Goal: Information Seeking & Learning: Learn about a topic

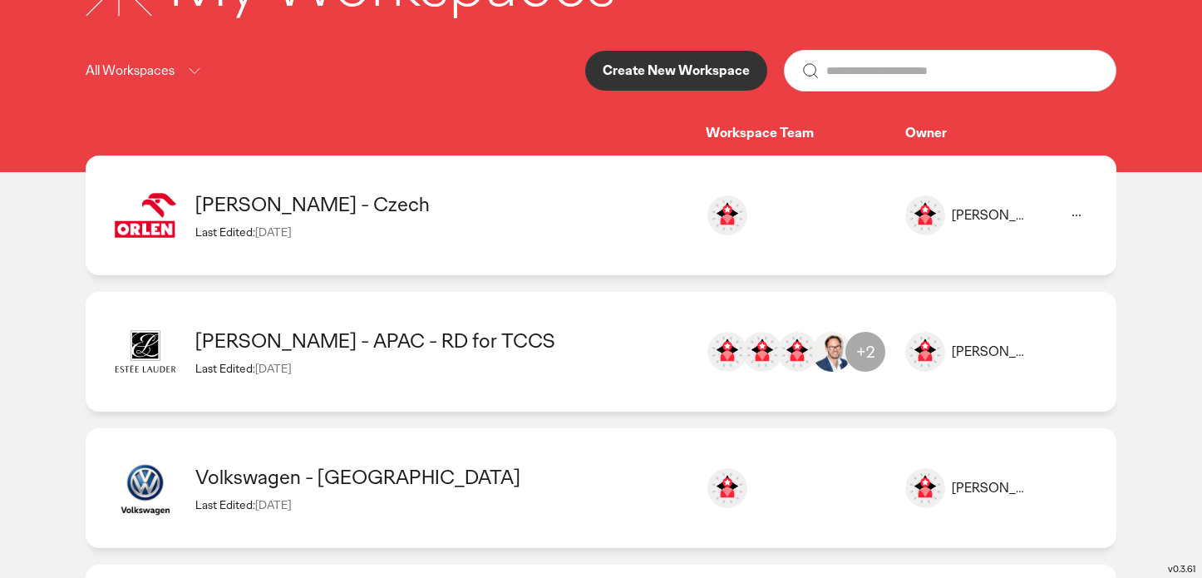
scroll to position [138, 0]
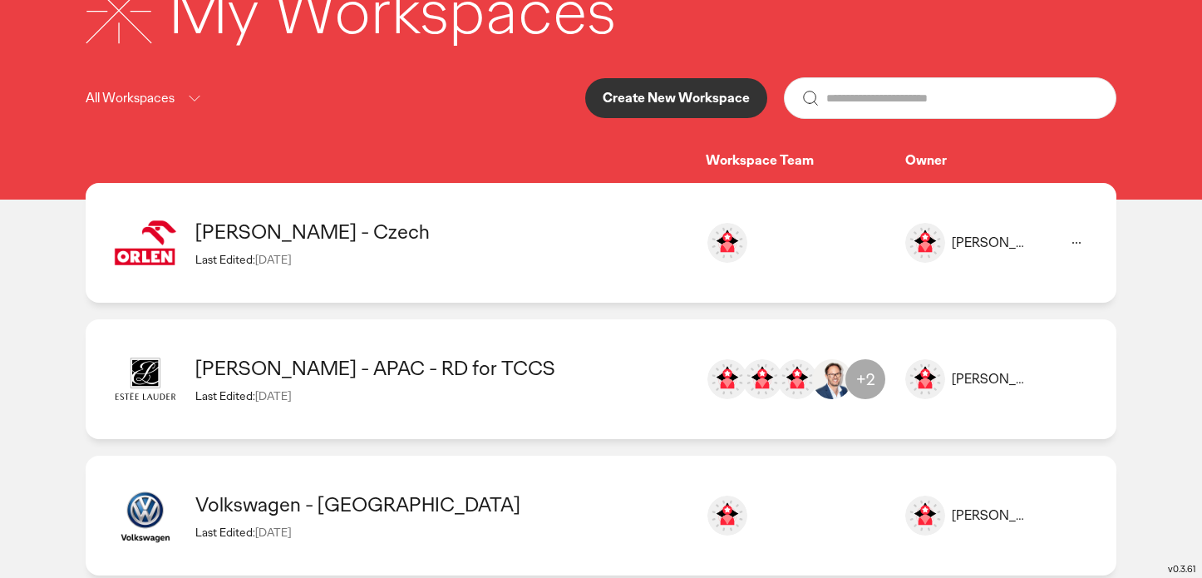
click at [265, 212] on div "[PERSON_NAME] - Czech Last Edited: [DATE] [PERSON_NAME] [PERSON_NAME][EMAIL_ADD…" at bounding box center [601, 243] width 1031 height 120
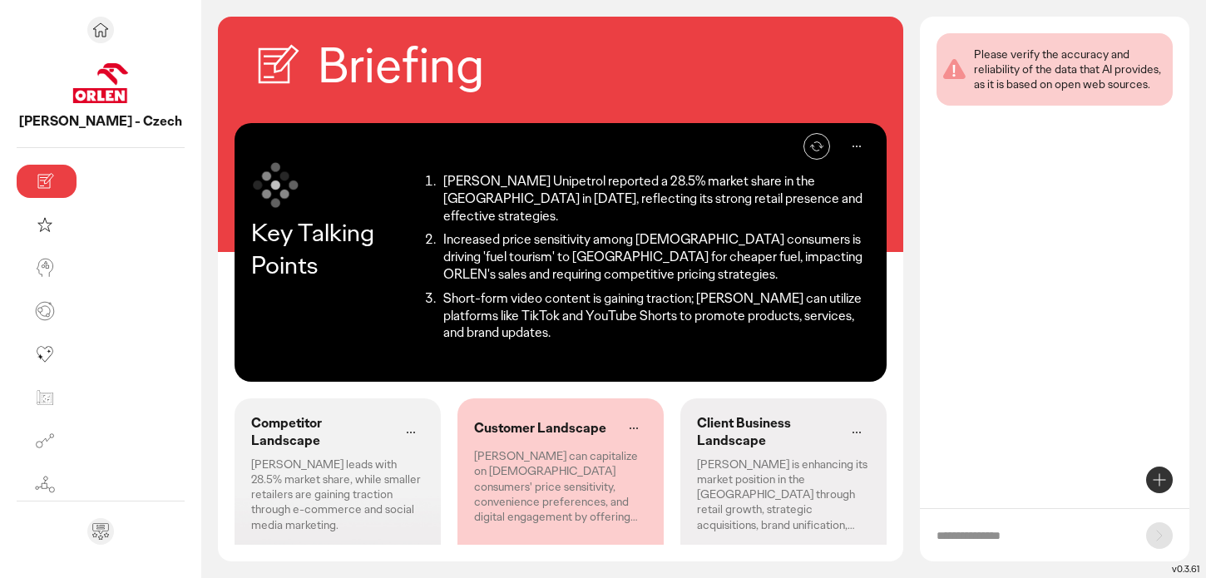
scroll to position [135, 0]
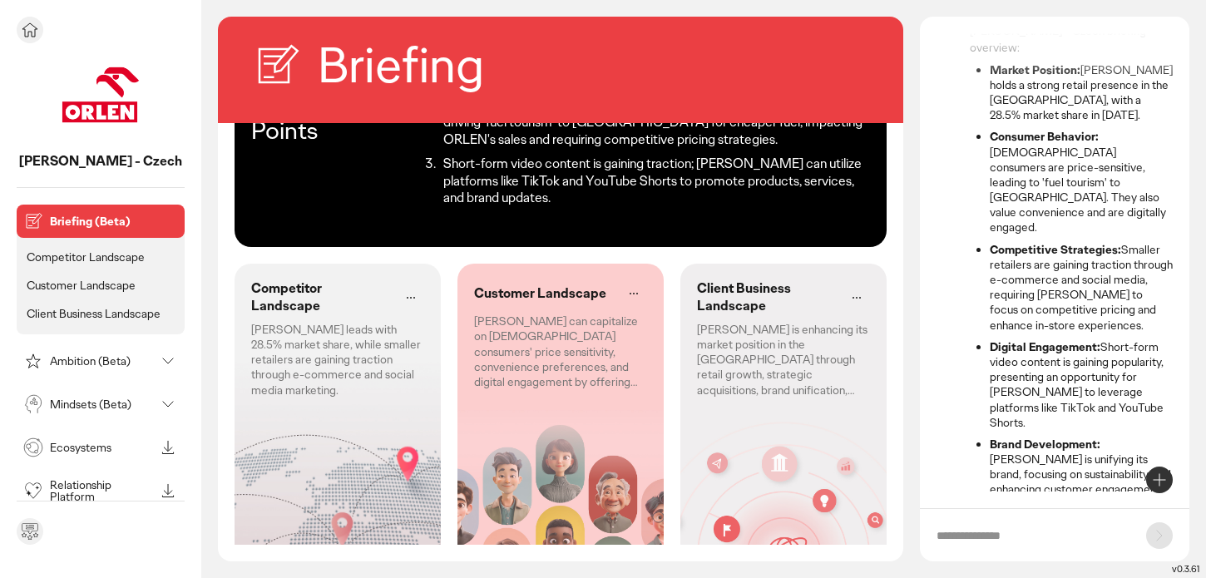
click at [60, 408] on p "Mindsets (Beta)" at bounding box center [102, 404] width 105 height 12
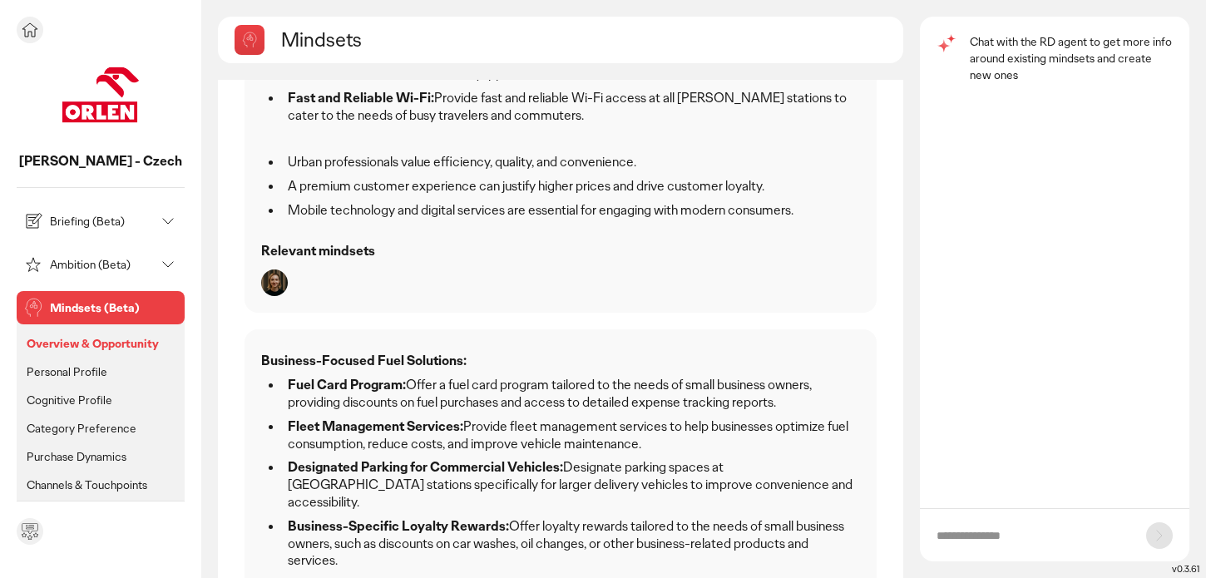
scroll to position [1330, 0]
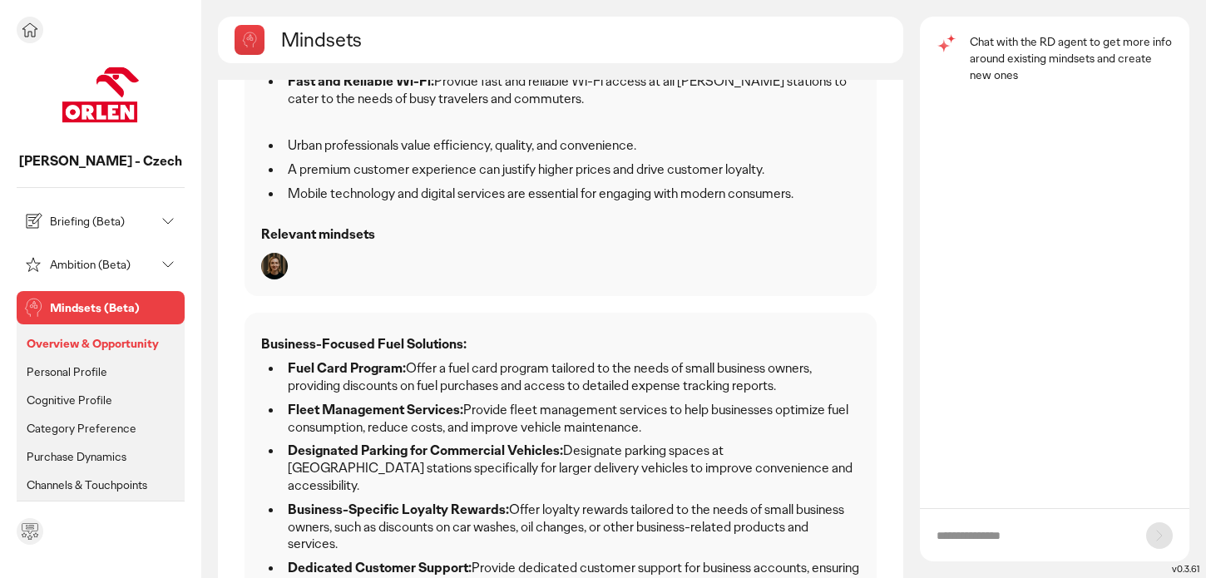
click at [56, 369] on p "Personal Profile" at bounding box center [67, 371] width 81 height 15
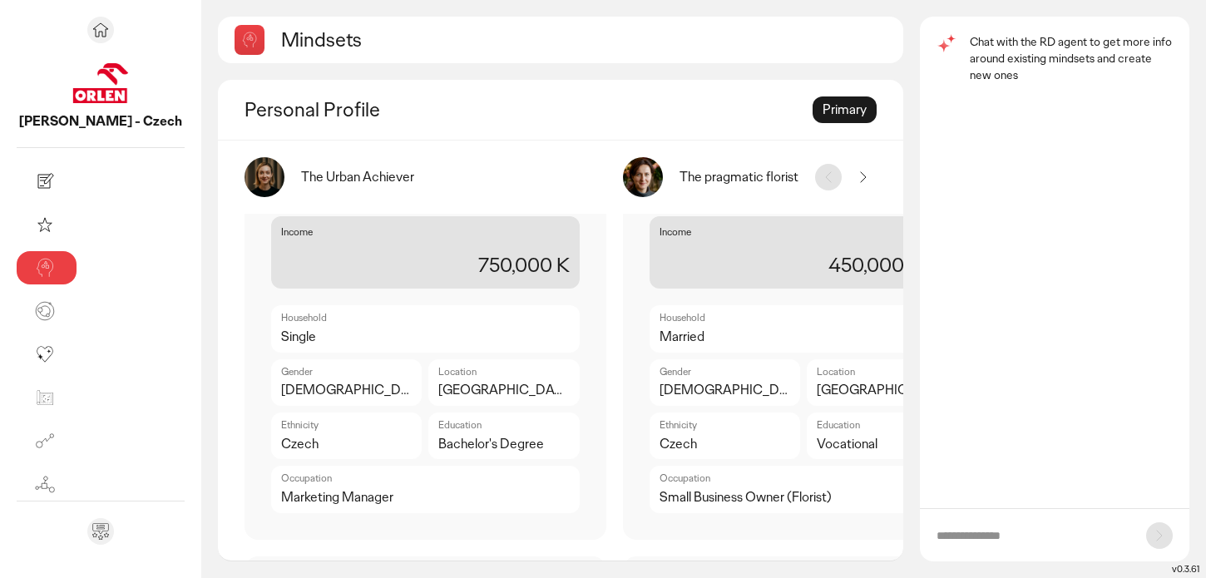
scroll to position [309, 0]
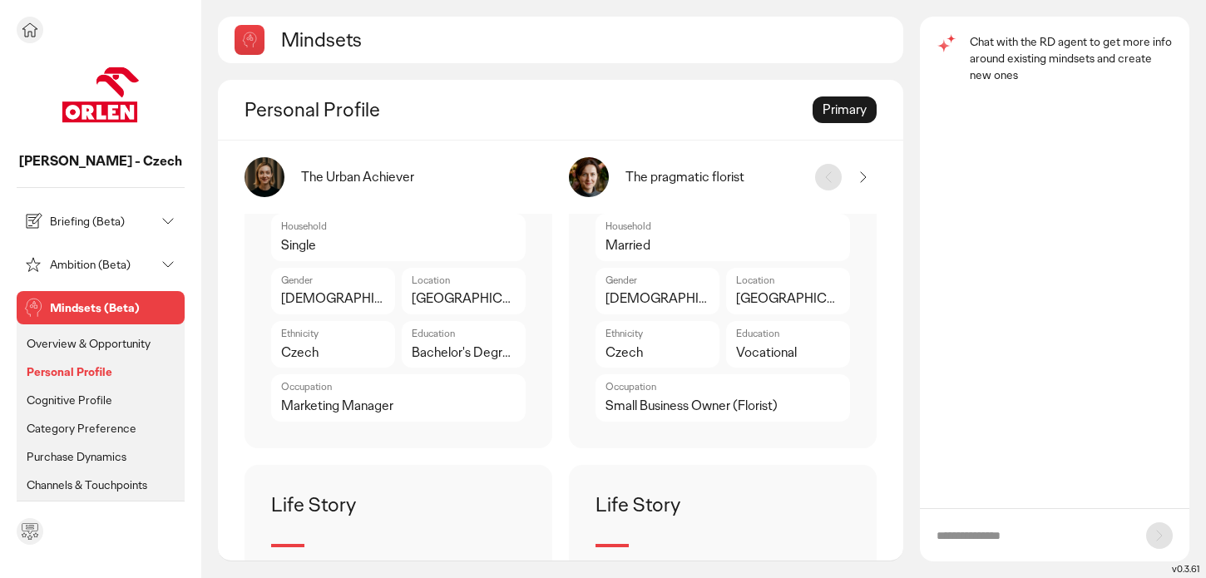
click at [68, 457] on p "Purchase Dynamics" at bounding box center [77, 456] width 100 height 15
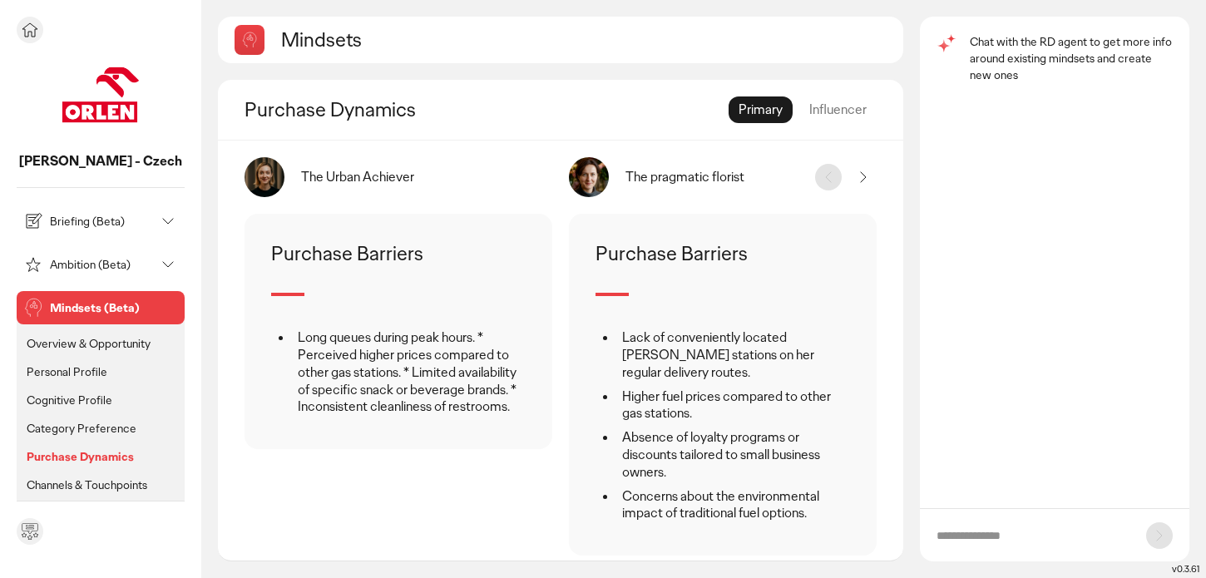
click at [67, 402] on p "Cognitive Profile" at bounding box center [70, 399] width 86 height 15
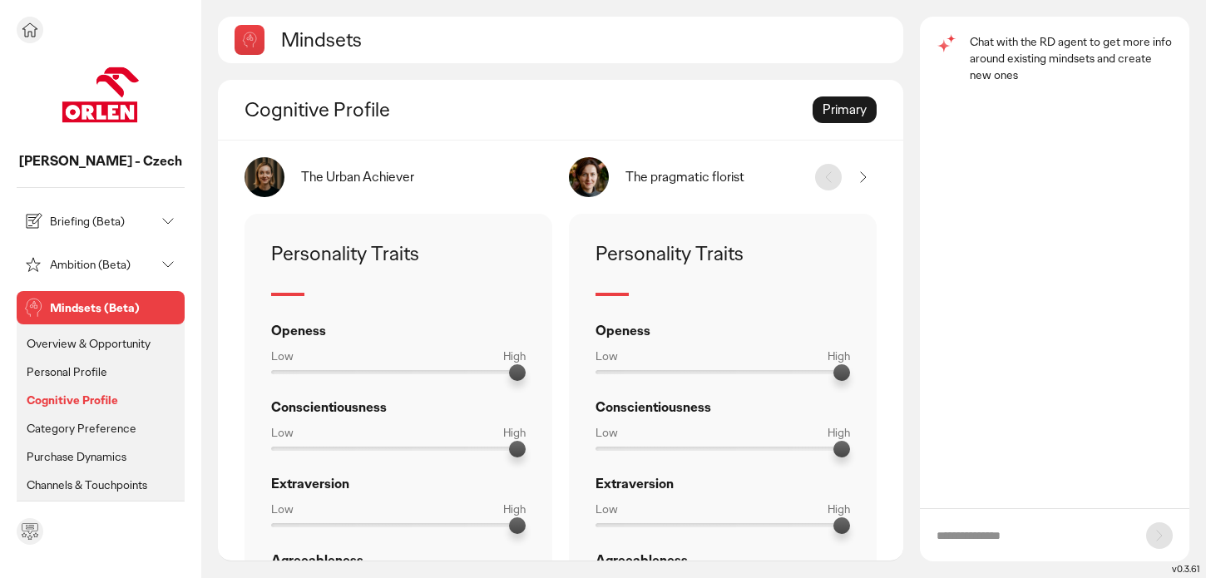
click at [65, 345] on p "Overview & Opportunity" at bounding box center [89, 343] width 124 height 15
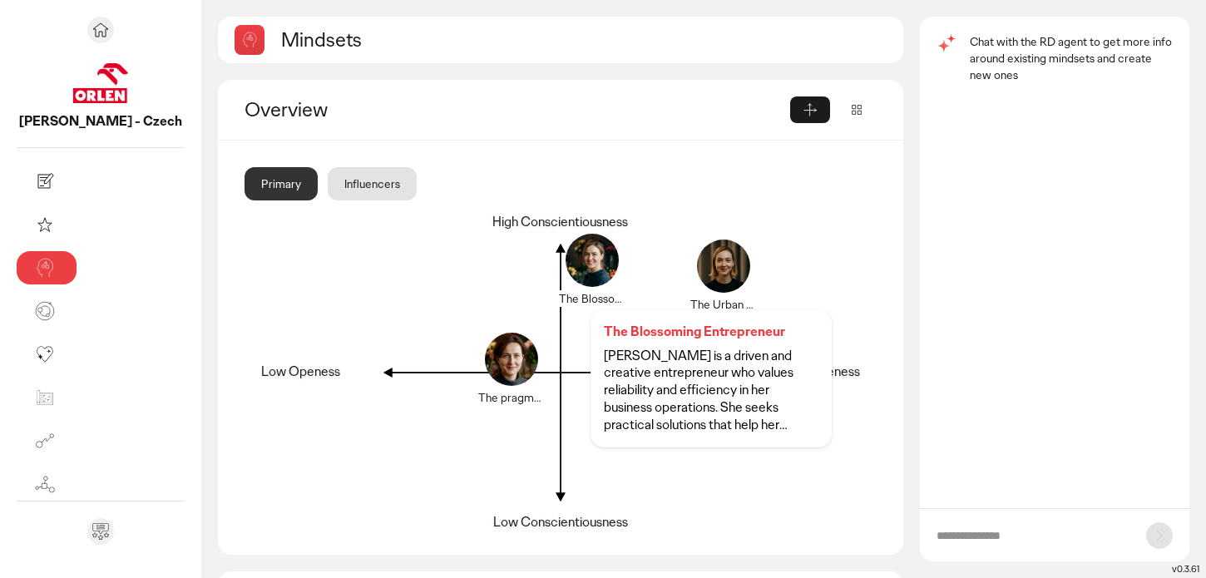
click at [552, 263] on div at bounding box center [592, 270] width 80 height 80
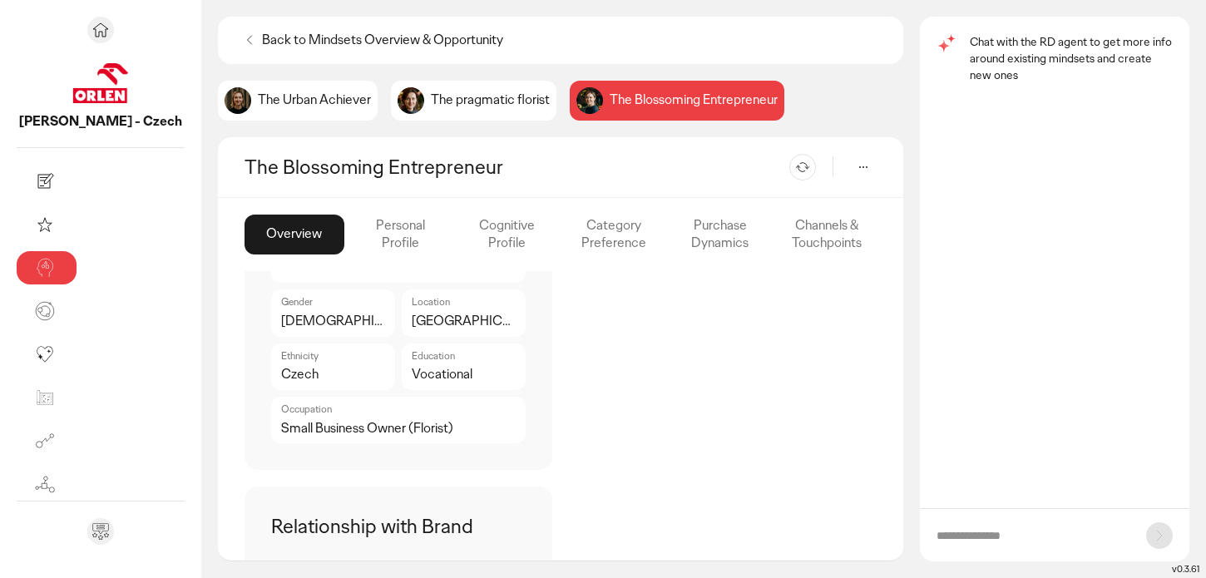
scroll to position [778, 0]
